Goal: Task Accomplishment & Management: Manage account settings

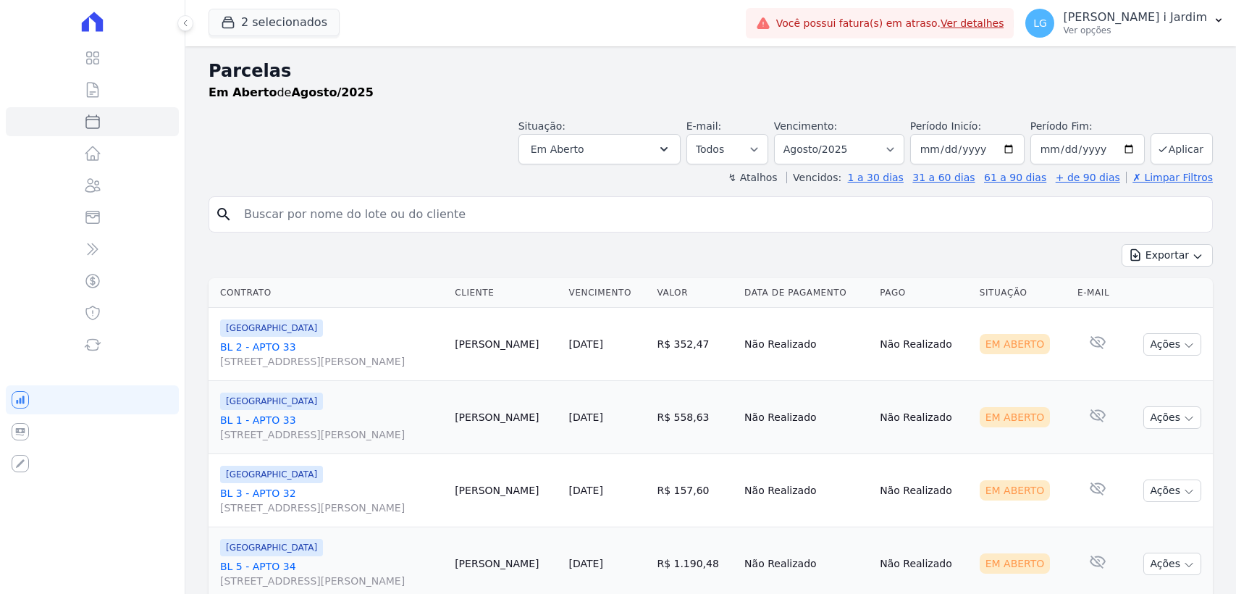
select select
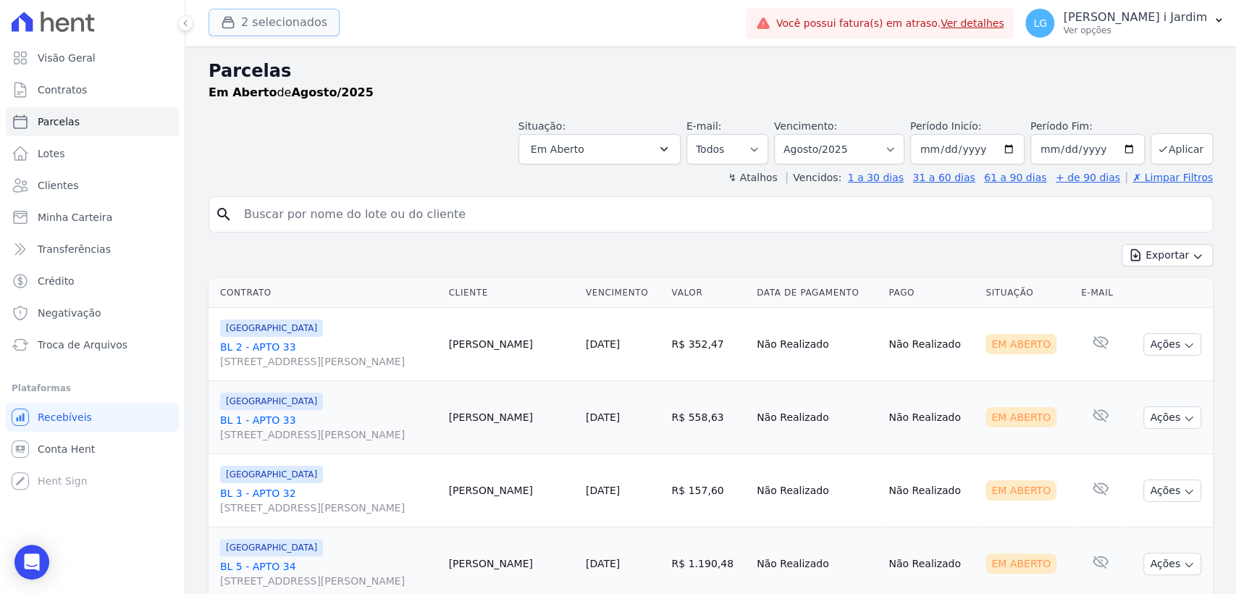
click at [262, 19] on button "2 selecionados" at bounding box center [273, 23] width 131 height 28
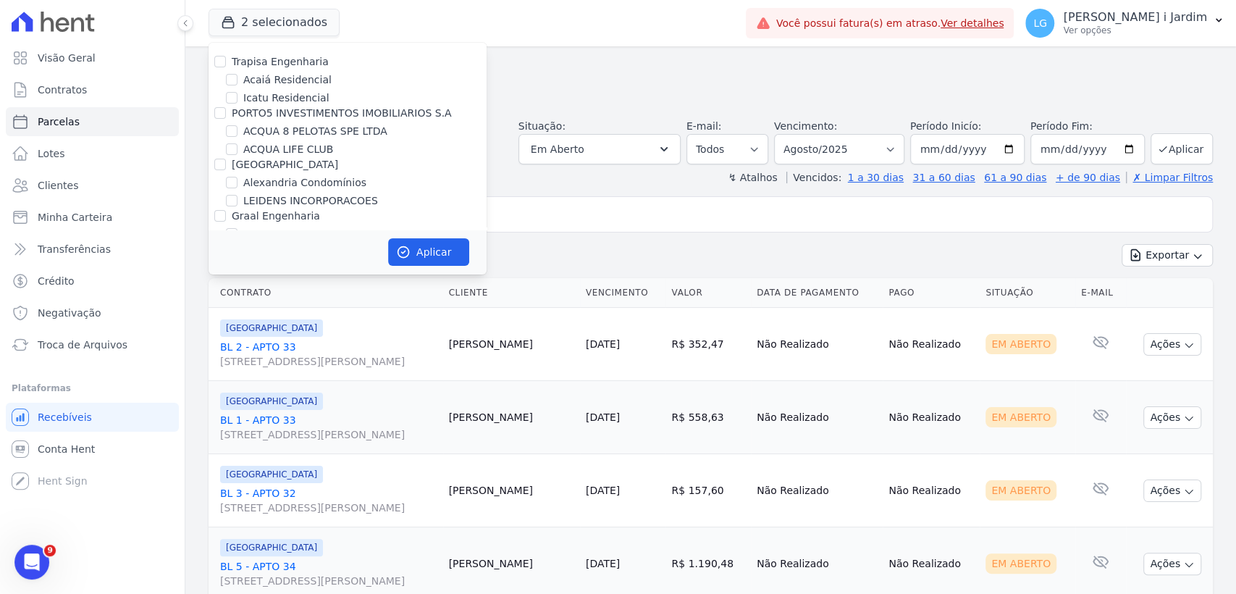
click at [296, 152] on label "ACQUA LIFE CLUB" at bounding box center [288, 149] width 90 height 15
click at [237, 152] on input "ACQUA LIFE CLUB" at bounding box center [232, 149] width 12 height 12
checkbox input "false"
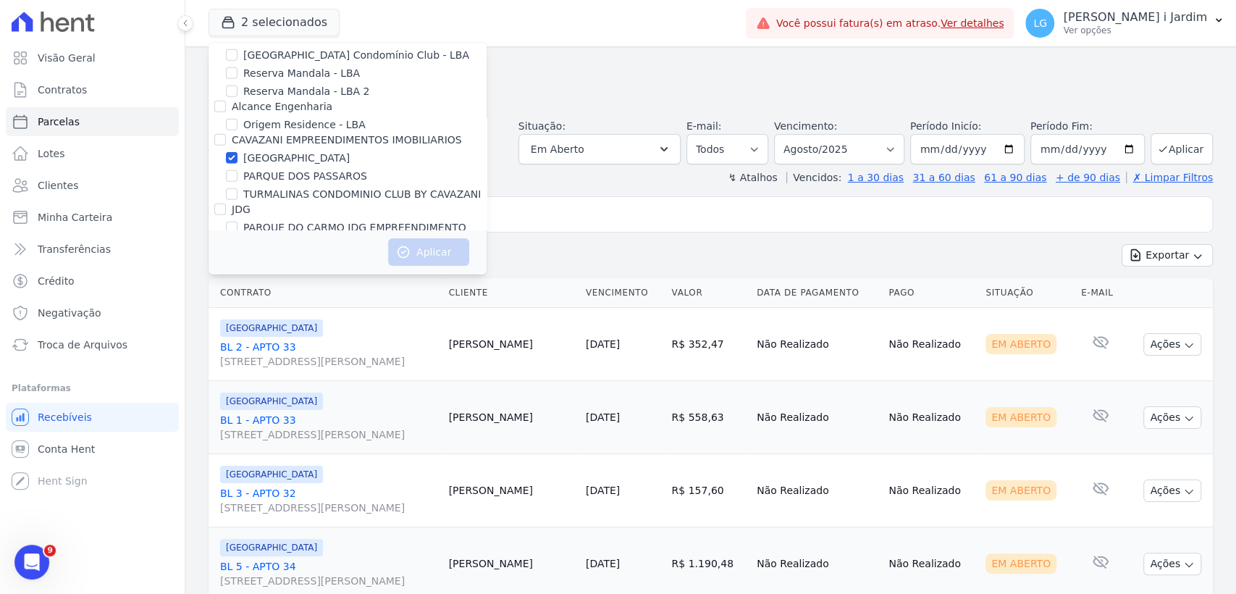
scroll to position [133, 0]
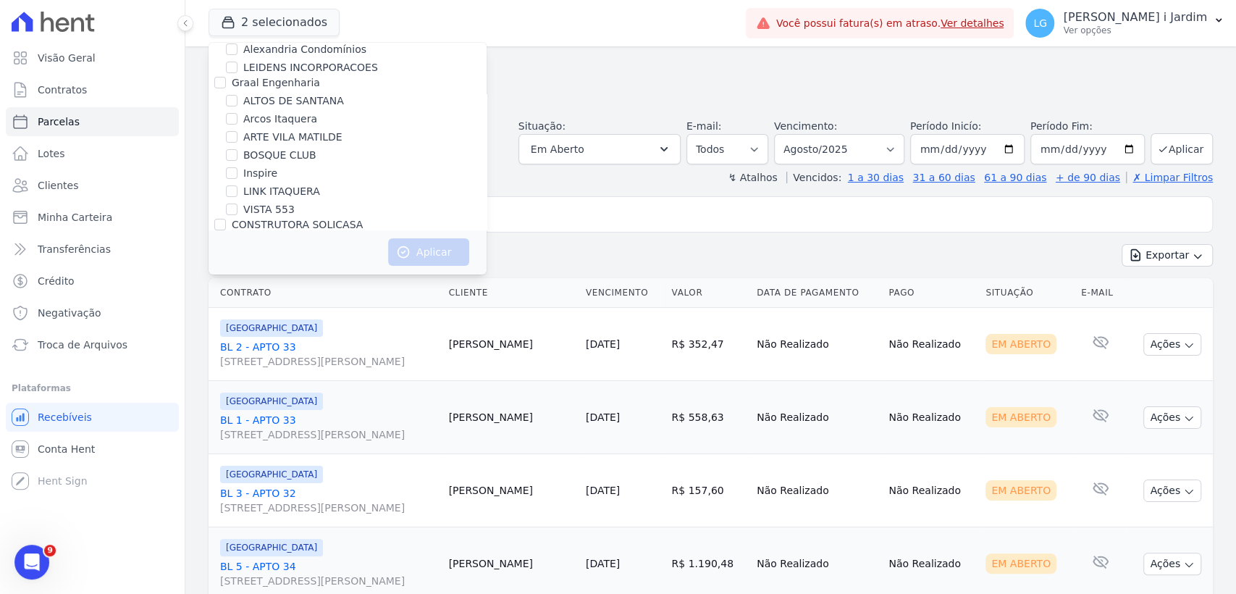
click at [261, 188] on label "LINK ITAQUERA" at bounding box center [281, 191] width 77 height 15
click at [237, 188] on input "LINK ITAQUERA" at bounding box center [232, 191] width 12 height 12
checkbox input "true"
click at [259, 208] on label "VISTA 553" at bounding box center [268, 209] width 51 height 15
click at [237, 208] on input "VISTA 553" at bounding box center [232, 209] width 12 height 12
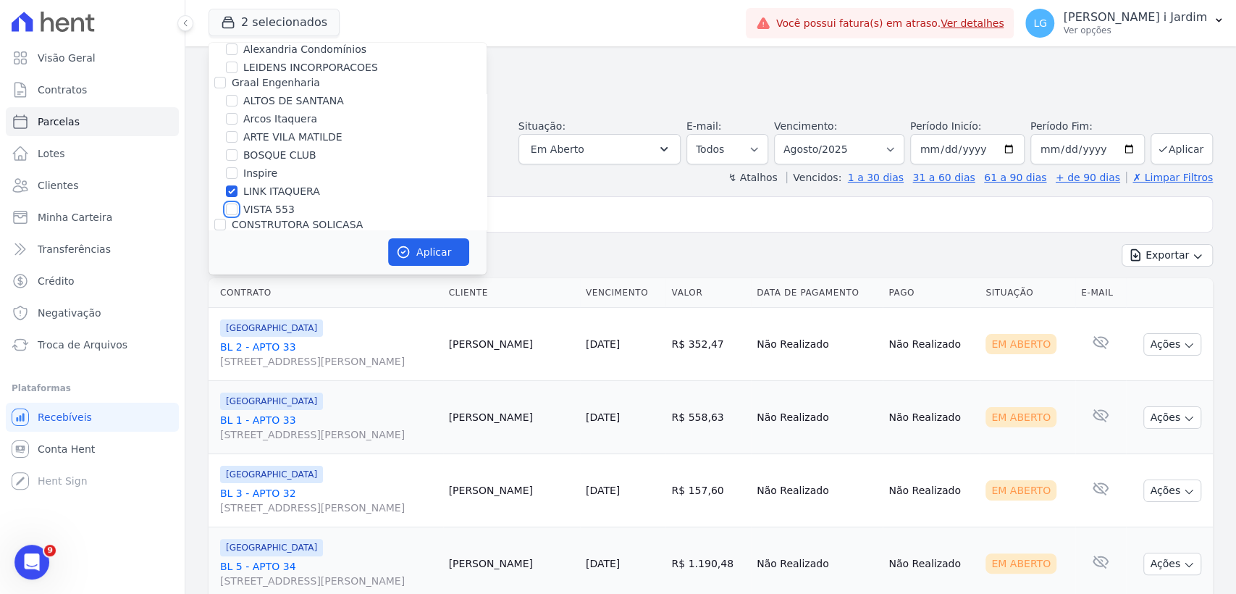
checkbox input "true"
click at [262, 184] on label "LINK ITAQUERA" at bounding box center [281, 191] width 77 height 15
click at [237, 185] on input "LINK ITAQUERA" at bounding box center [232, 191] width 12 height 12
checkbox input "false"
click at [394, 242] on button "Aplicar" at bounding box center [428, 252] width 81 height 28
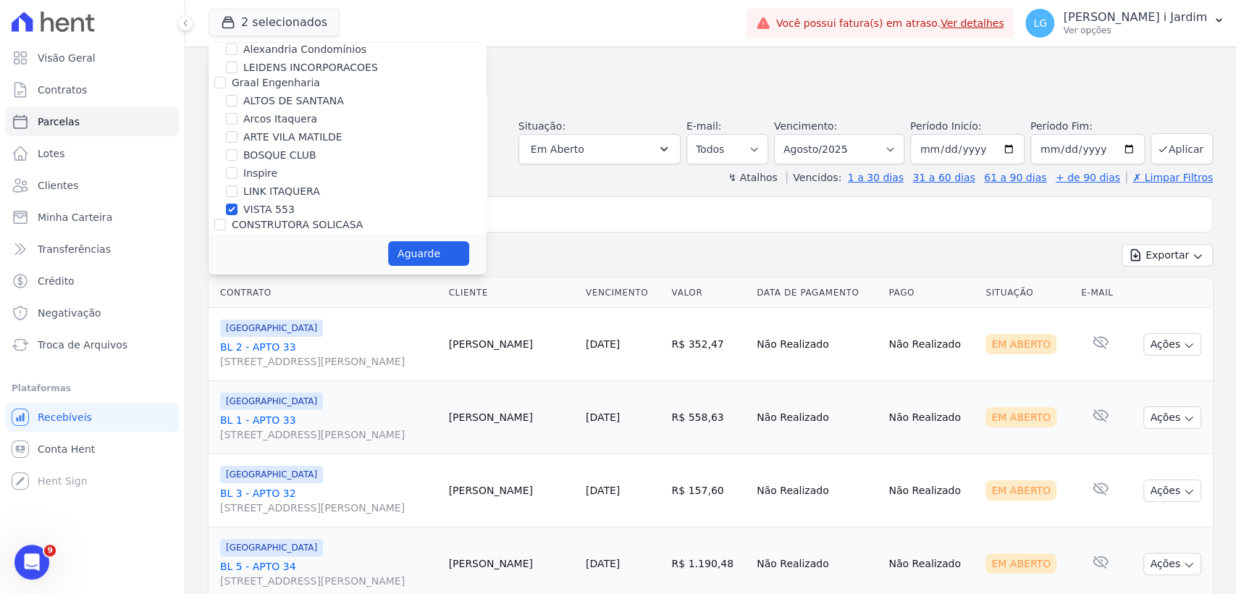
select select
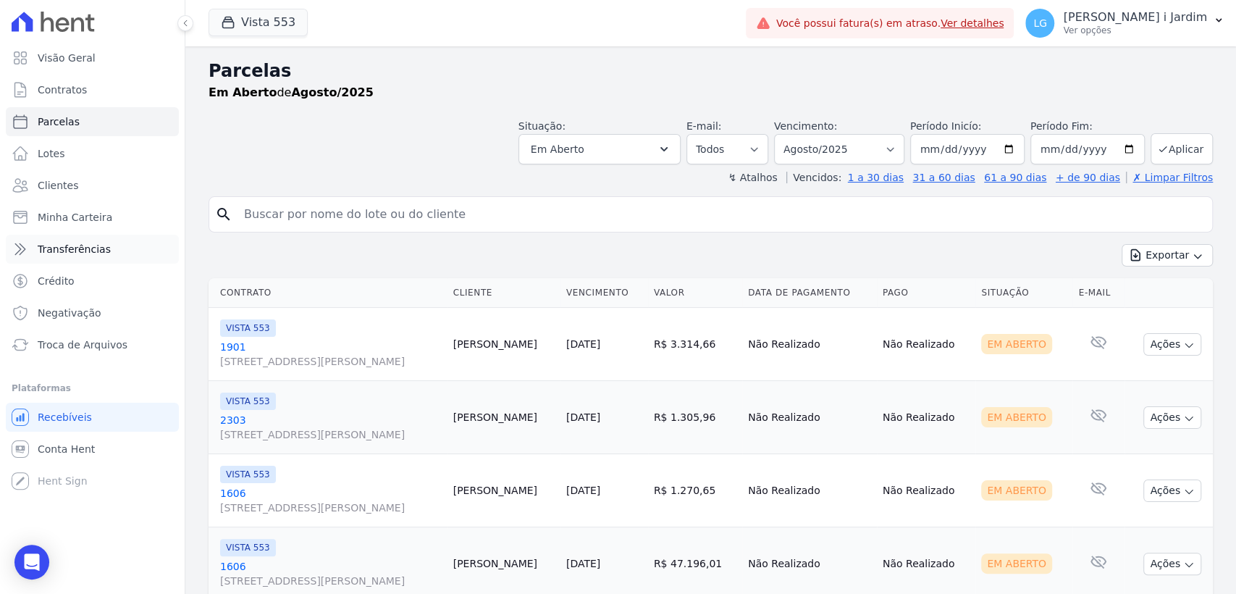
click at [110, 243] on link "Transferências" at bounding box center [92, 249] width 173 height 29
